Goal: Task Accomplishment & Management: Complete application form

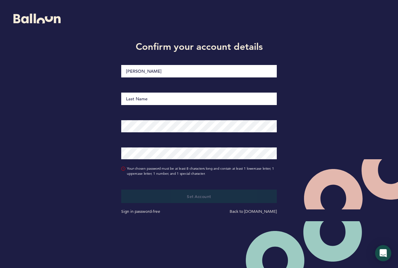
type input "[PERSON_NAME]"
click at [227, 101] on input "Last Name" at bounding box center [199, 99] width 156 height 13
type input "MacArthur"
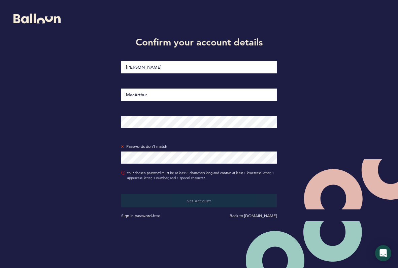
click at [98, 177] on div "Confirm your account details [PERSON_NAME] Passwords don't match Your chosen pa…" at bounding box center [199, 127] width 398 height 255
click at [116, 121] on div at bounding box center [199, 118] width 166 height 21
click at [141, 172] on small "Your chosen password must be at least 8 characters long and contain at least 1 …" at bounding box center [202, 175] width 150 height 10
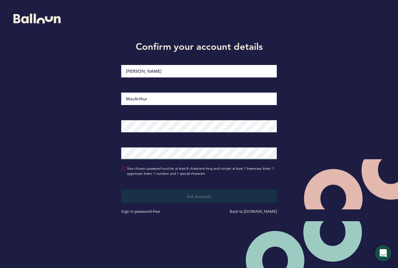
click at [153, 161] on div "Passwords don't match" at bounding box center [199, 149] width 166 height 27
click at [98, 151] on div "Confirm your account details [PERSON_NAME] Passwords don't match Your chosen pa…" at bounding box center [199, 127] width 398 height 255
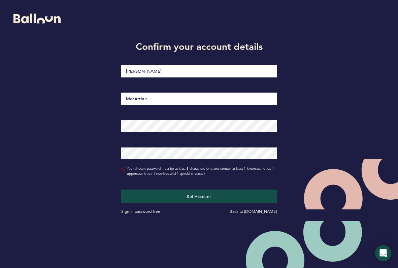
click at [128, 178] on form "Confirm your account details [PERSON_NAME] Your chosen password must be at leas…" at bounding box center [199, 127] width 166 height 175
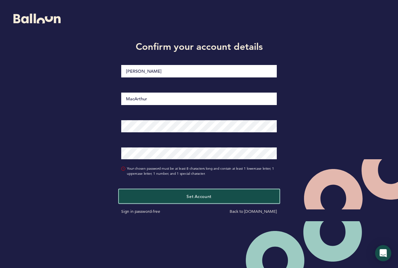
click at [158, 199] on button "Set Account" at bounding box center [199, 196] width 160 height 14
